Goal: Find specific page/section: Find specific page/section

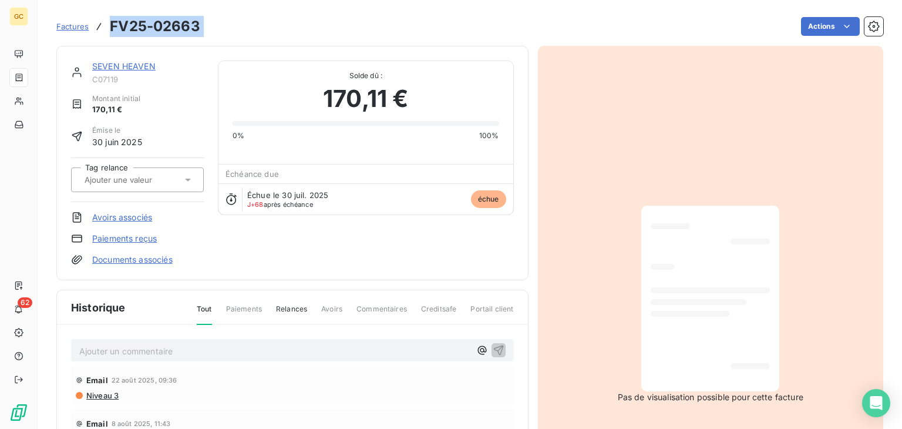
click at [267, 30] on div "Actions" at bounding box center [548, 26] width 669 height 19
drag, startPoint x: 255, startPoint y: 29, endPoint x: 111, endPoint y: 26, distance: 144.5
click at [111, 26] on div "Factures FV25-02663 Actions" at bounding box center [469, 26] width 827 height 25
copy section "FV25-02663 Actions"
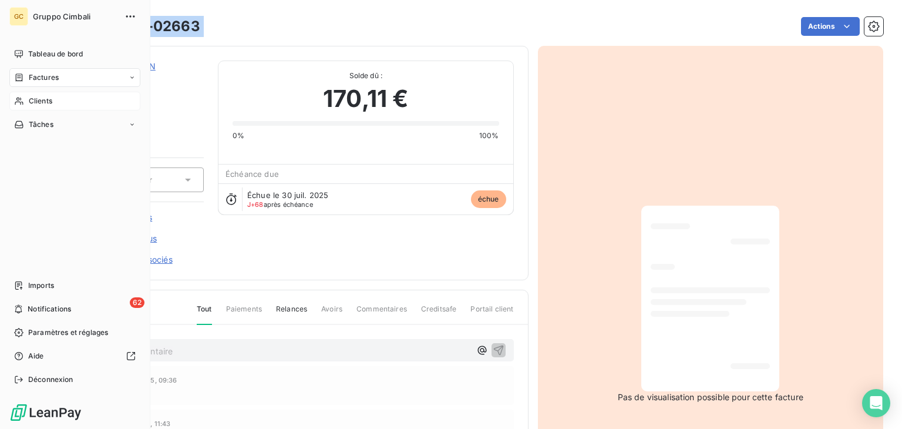
click at [46, 96] on span "Clients" at bounding box center [40, 101] width 23 height 11
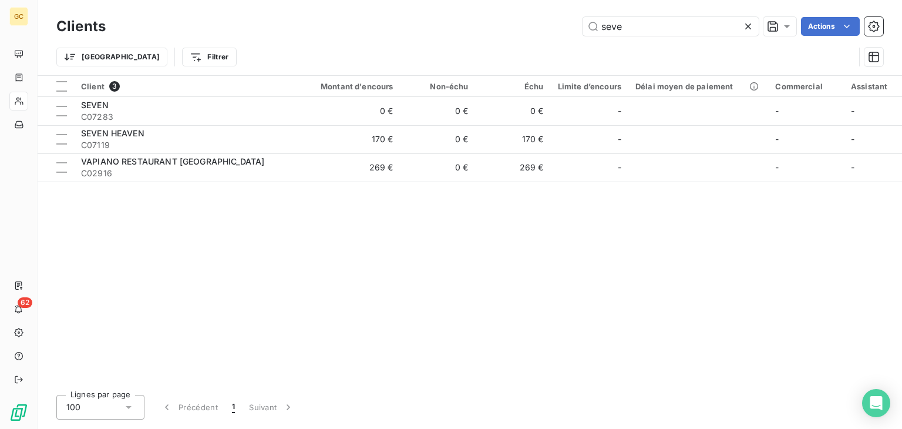
drag, startPoint x: 588, startPoint y: 21, endPoint x: 561, endPoint y: 21, distance: 27.0
click at [550, 20] on div "seve Actions" at bounding box center [501, 26] width 763 height 19
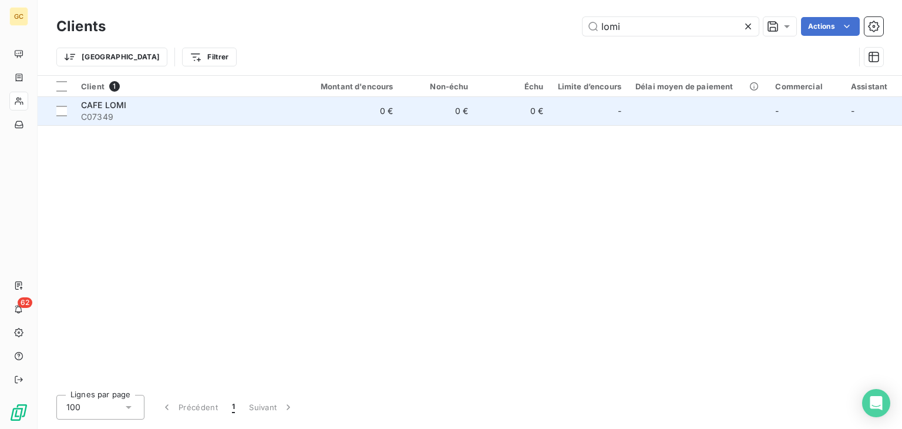
type input "lomi"
click at [397, 109] on td "0 €" at bounding box center [349, 111] width 101 height 28
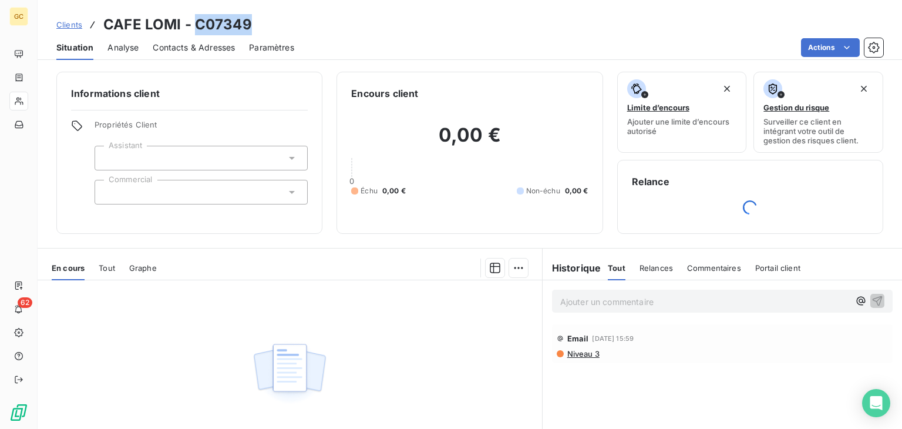
drag, startPoint x: 255, startPoint y: 29, endPoint x: 193, endPoint y: 20, distance: 62.9
click at [193, 20] on div "Clients CAFE LOMI - C07349" at bounding box center [470, 24] width 864 height 21
copy h3 "C07349"
